Goal: Complete application form

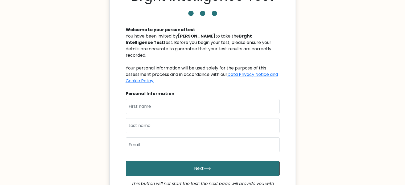
scroll to position [37, 0]
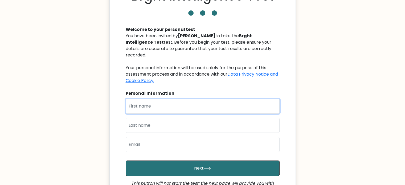
click at [197, 101] on input "text" at bounding box center [203, 106] width 154 height 15
type input "[PERSON_NAME]"
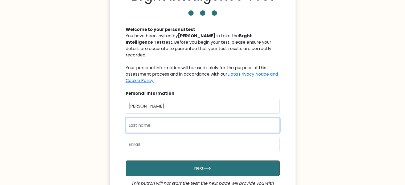
click at [179, 118] on input "text" at bounding box center [203, 125] width 154 height 15
type input "Awuor"
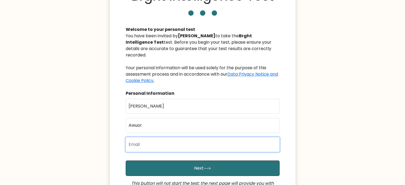
click at [183, 137] on input "email" at bounding box center [203, 144] width 154 height 15
paste input "[EMAIL_ADDRESS][DOMAIN_NAME]"
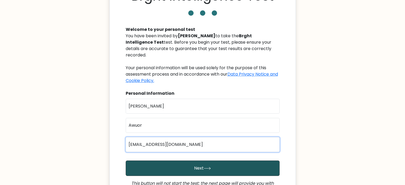
type input "[EMAIL_ADDRESS][DOMAIN_NAME]"
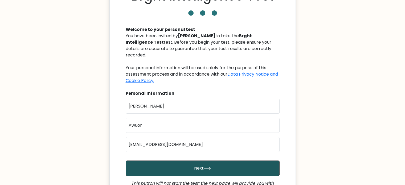
click at [223, 162] on button "Next" at bounding box center [203, 168] width 154 height 15
